Goal: Navigation & Orientation: Find specific page/section

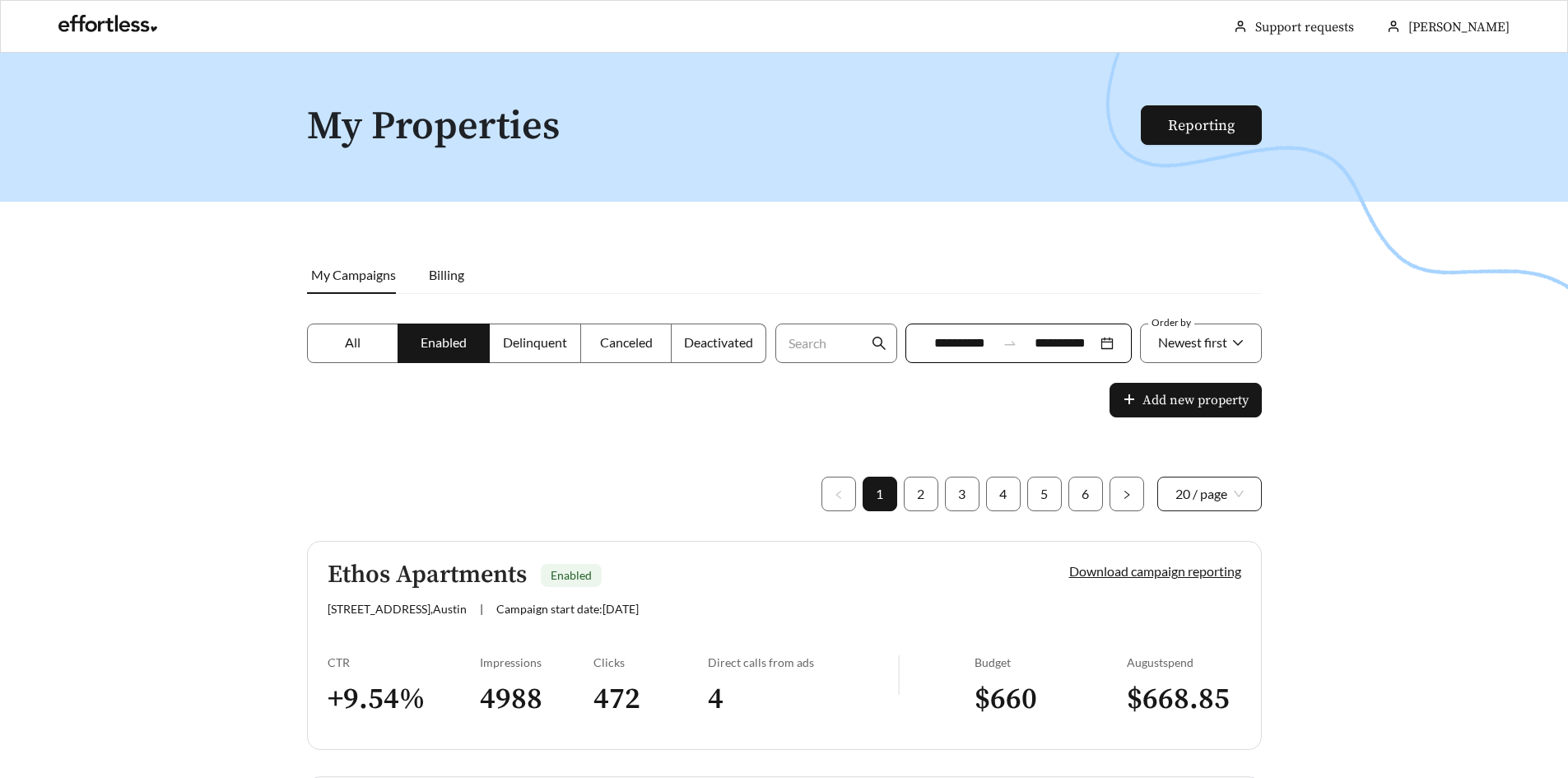
click at [1200, 501] on span "20 / page" at bounding box center [1210, 493] width 69 height 32
click at [1191, 601] on div "100 / page" at bounding box center [1209, 609] width 69 height 18
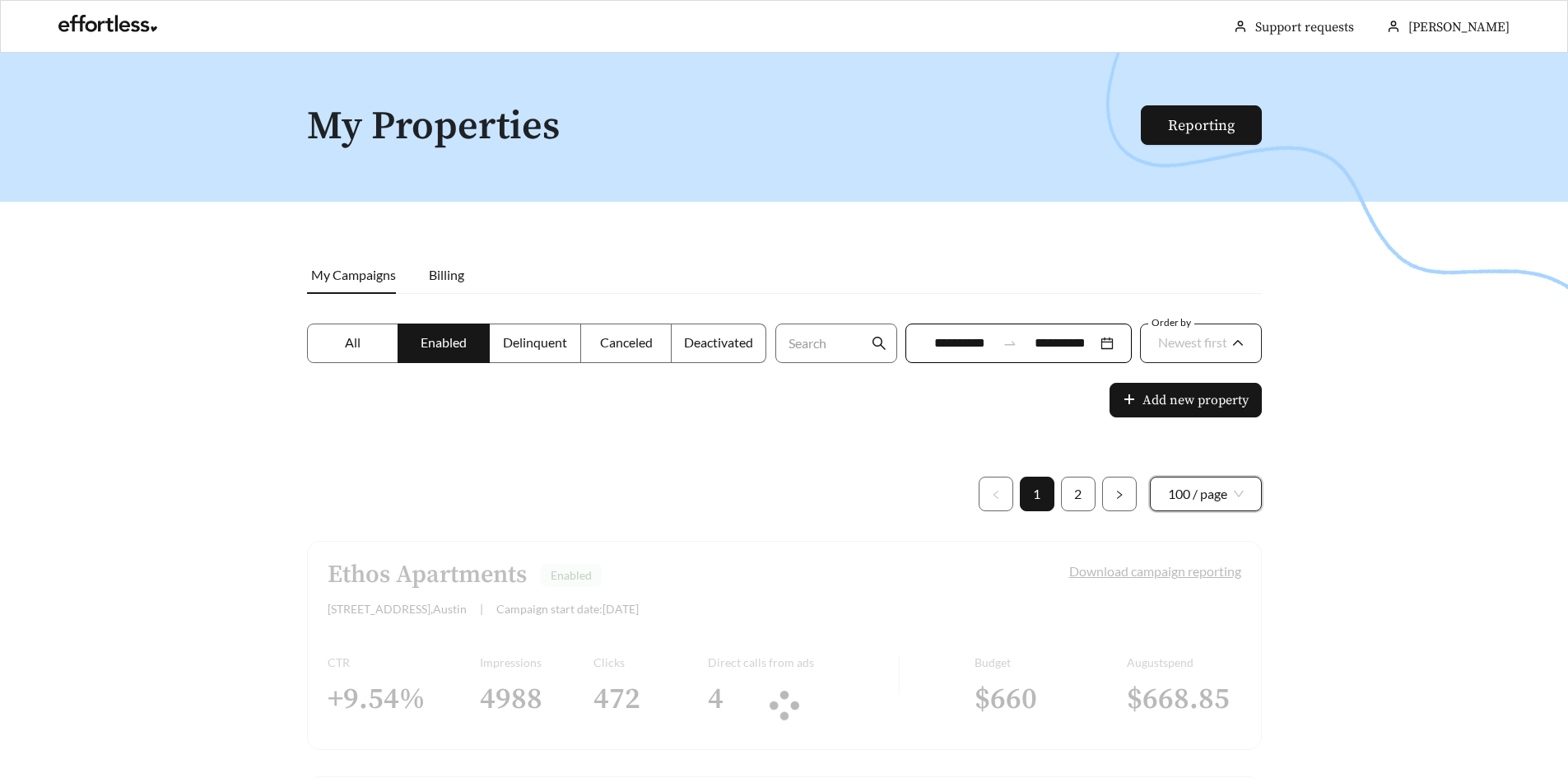
click at [1203, 346] on span "Newest first" at bounding box center [1192, 342] width 69 height 16
click at [1194, 433] on div "A-Z" at bounding box center [1200, 435] width 87 height 18
click at [1314, 407] on div at bounding box center [784, 442] width 1568 height 778
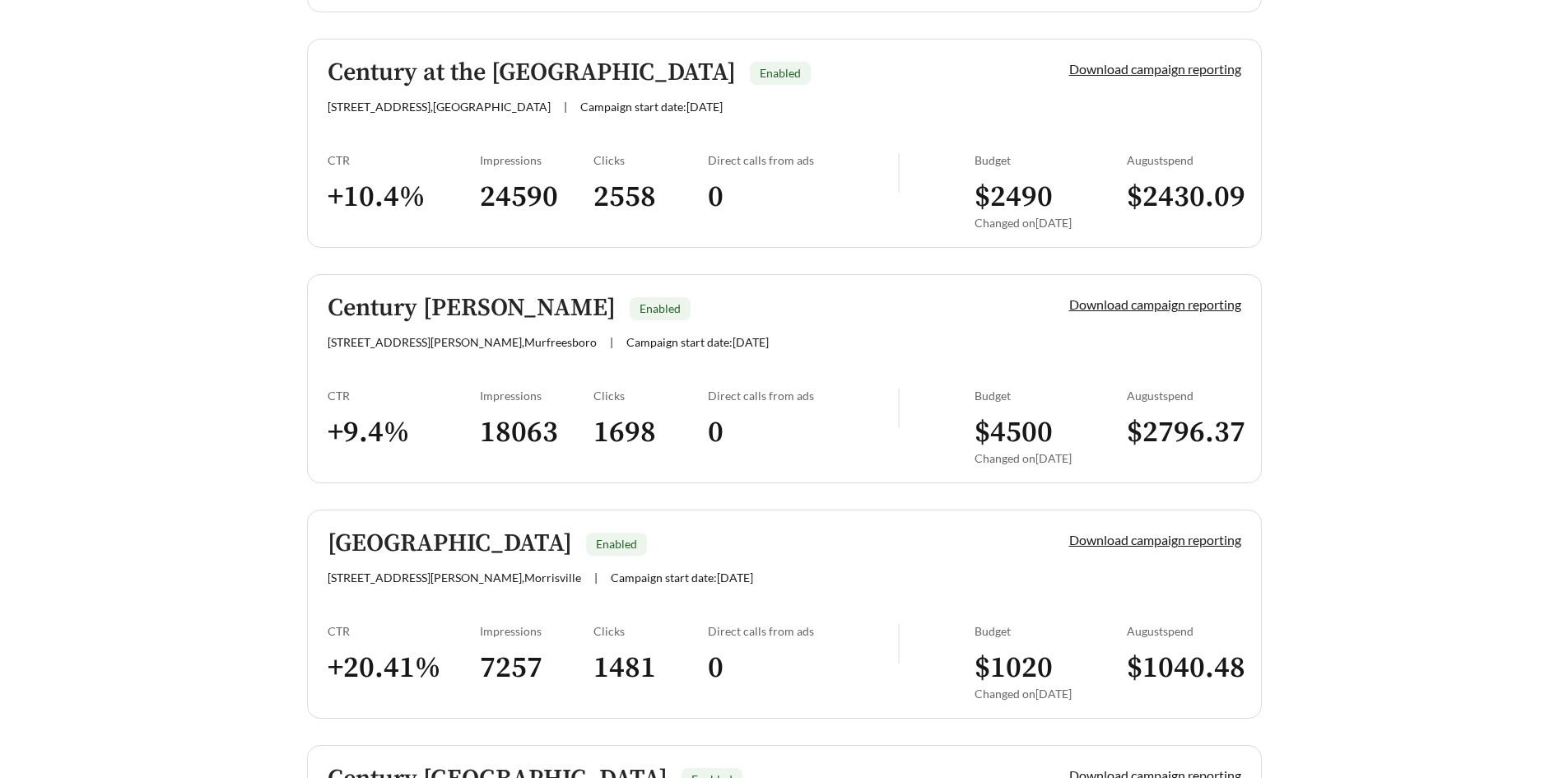
scroll to position [2880, 0]
